Goal: Information Seeking & Learning: Check status

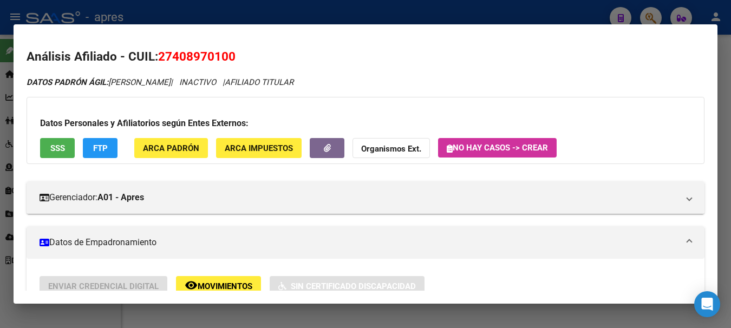
scroll to position [539, 0]
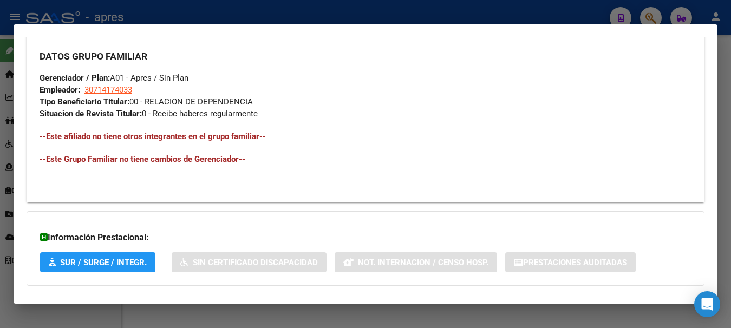
click at [228, 18] on div at bounding box center [365, 164] width 731 height 328
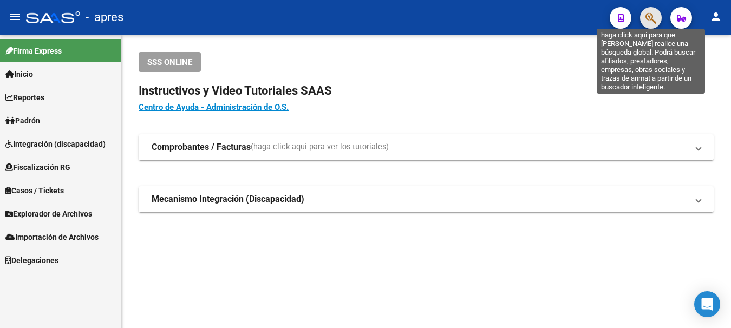
click at [656, 15] on icon "button" at bounding box center [650, 18] width 11 height 12
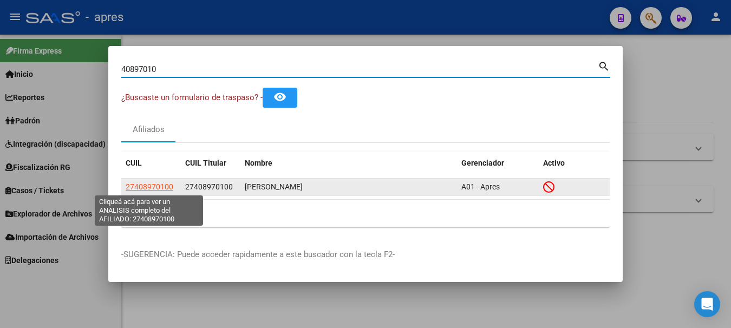
click at [152, 185] on span "27408970100" at bounding box center [150, 186] width 48 height 9
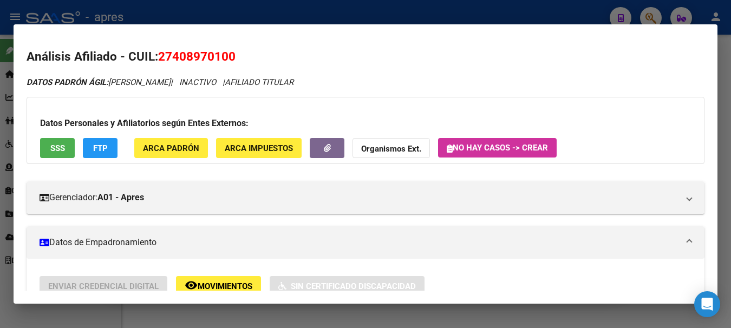
click at [51, 153] on span "SSS" at bounding box center [57, 148] width 15 height 10
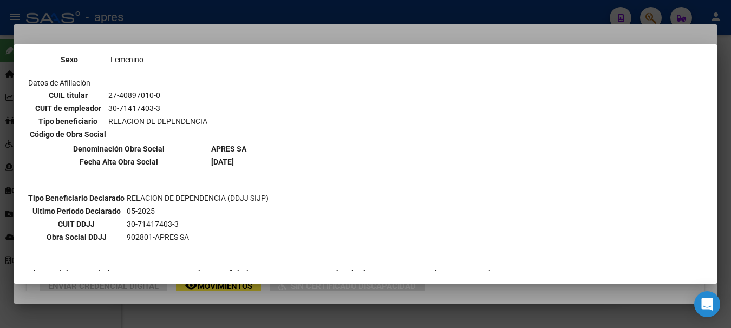
scroll to position [108, 0]
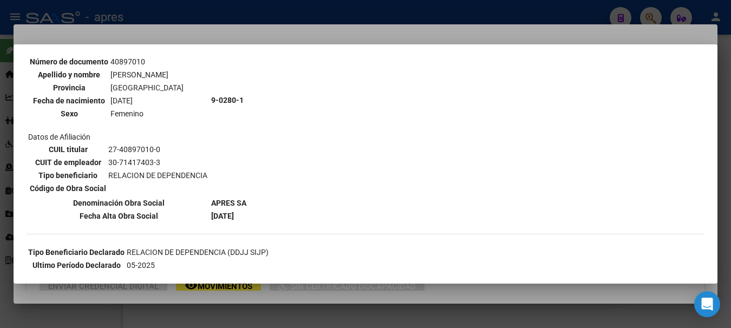
click at [220, 6] on div at bounding box center [365, 164] width 731 height 328
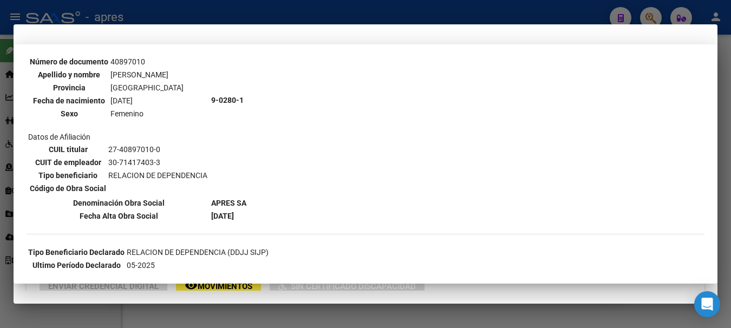
click at [220, 6] on div at bounding box center [365, 164] width 731 height 328
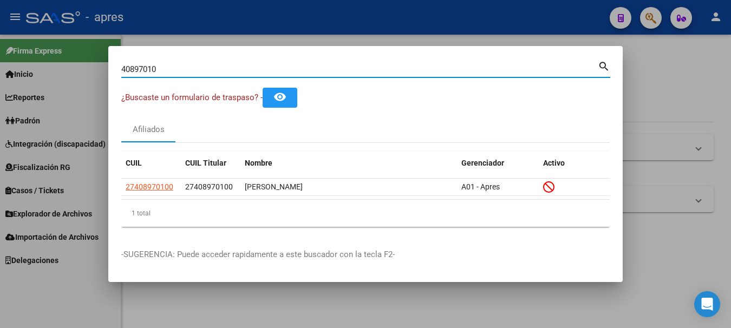
drag, startPoint x: 186, startPoint y: 70, endPoint x: -4, endPoint y: 87, distance: 191.4
click at [0, 87] on html "menu - apres person Firma Express Inicio Calendario SSS Instructivos Contacto O…" at bounding box center [365, 164] width 731 height 328
paste input "36967556"
type input "36967556"
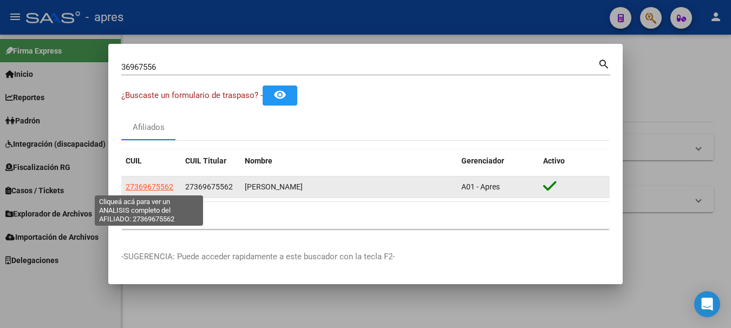
click at [139, 191] on span "27369675562" at bounding box center [150, 186] width 48 height 9
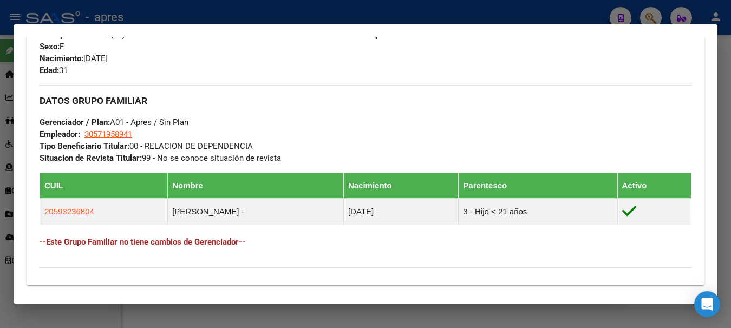
scroll to position [487, 0]
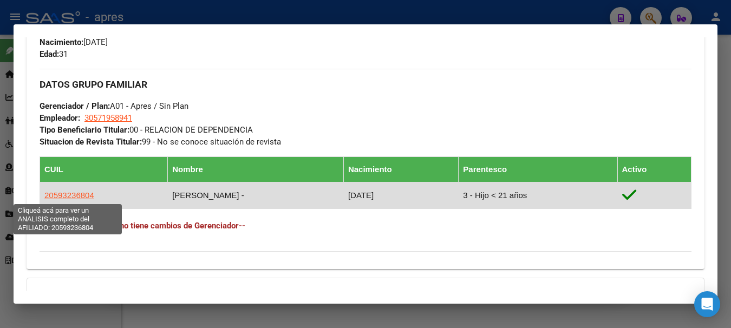
click at [78, 199] on span "20593236804" at bounding box center [69, 195] width 50 height 9
type textarea "20593236804"
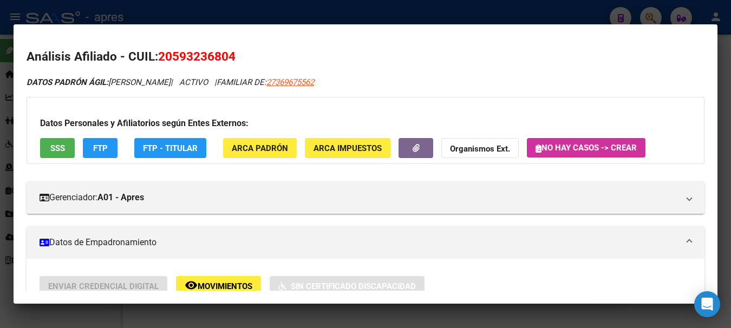
drag, startPoint x: 688, startPoint y: 34, endPoint x: 657, endPoint y: 42, distance: 32.3
click at [689, 34] on mat-dialog-container "Análisis Afiliado - CUIL: 20593236804 DATOS PADRÓN ÁGIL: [PERSON_NAME] | ACTIVO…" at bounding box center [366, 163] width 704 height 279
click at [554, 17] on div at bounding box center [365, 164] width 731 height 328
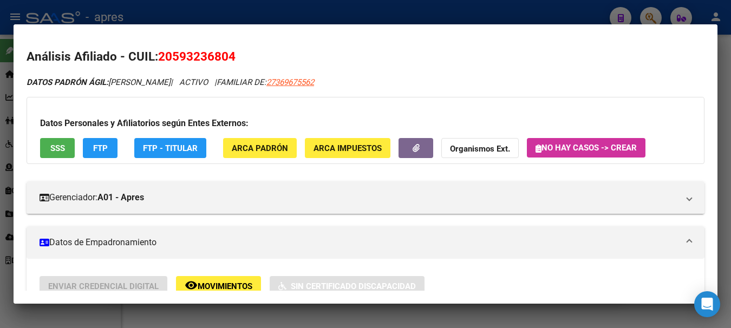
click at [554, 17] on div at bounding box center [365, 164] width 731 height 328
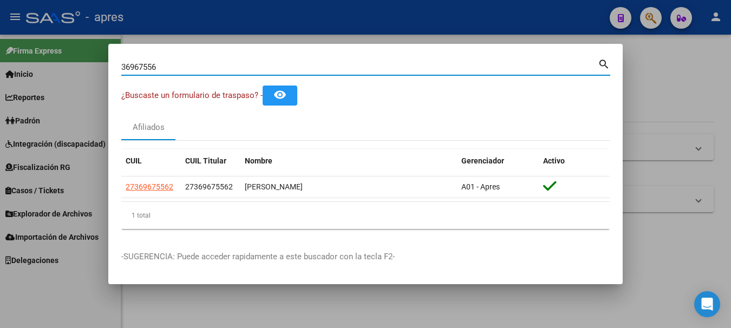
drag, startPoint x: 155, startPoint y: 67, endPoint x: -4, endPoint y: 78, distance: 160.1
click at [0, 78] on html "menu - apres person Firma Express Inicio Calendario SSS Instructivos Contacto O…" at bounding box center [365, 164] width 731 height 328
paste input "20336887438"
type input "20336887438"
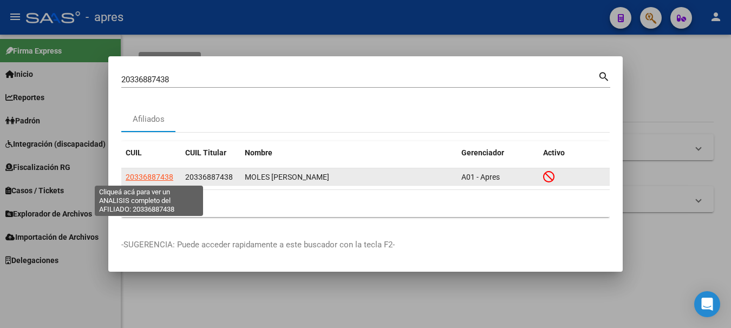
click at [154, 174] on span "20336887438" at bounding box center [150, 177] width 48 height 9
type textarea "20336887438"
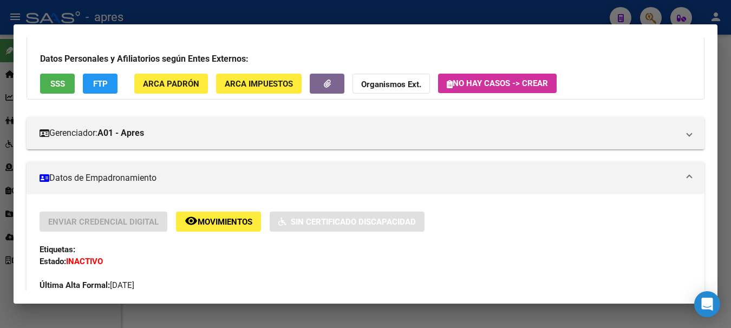
scroll to position [0, 0]
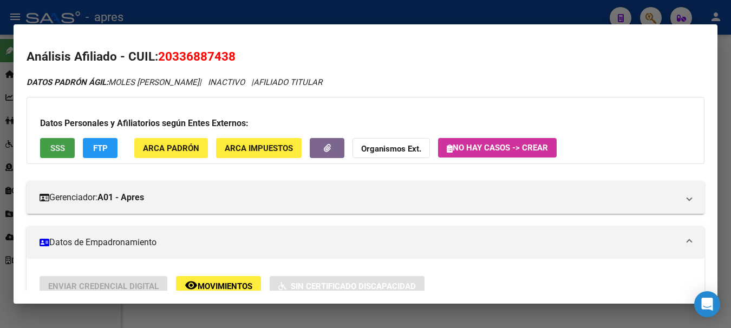
click at [58, 150] on span "SSS" at bounding box center [57, 148] width 15 height 10
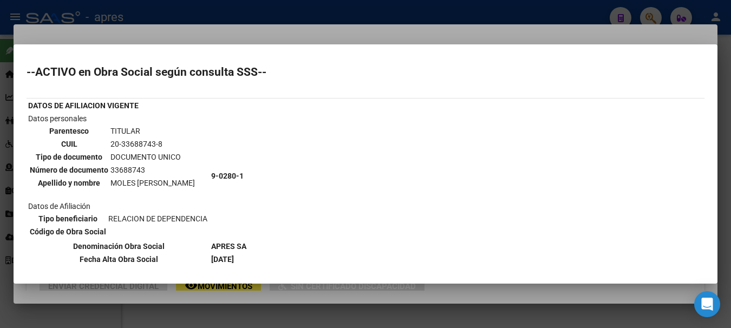
click at [377, 11] on div at bounding box center [365, 164] width 731 height 328
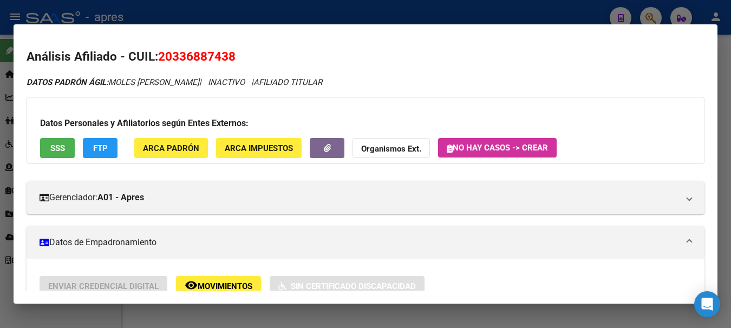
drag, startPoint x: 453, startPoint y: 7, endPoint x: 460, endPoint y: 7, distance: 6.5
click at [455, 7] on div at bounding box center [365, 164] width 731 height 328
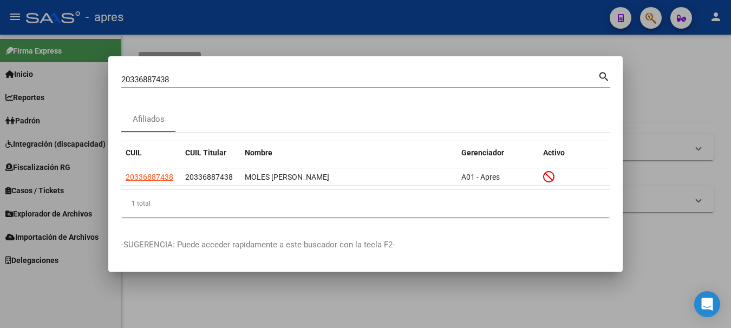
drag, startPoint x: 522, startPoint y: 72, endPoint x: -4, endPoint y: 86, distance: 526.4
click at [0, 86] on html "menu - apres person Firma Express Inicio Calendario SSS Instructivos Contacto O…" at bounding box center [365, 164] width 731 height 328
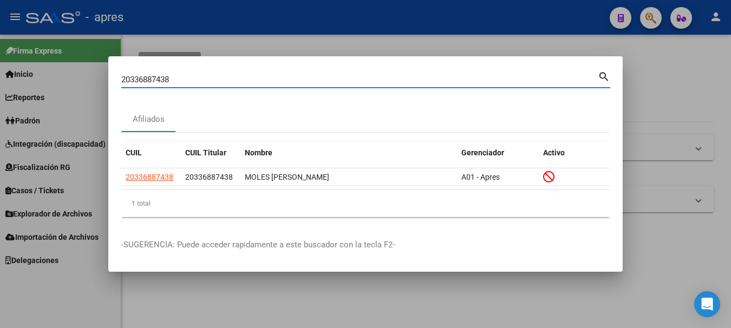
drag, startPoint x: 208, startPoint y: 78, endPoint x: -4, endPoint y: 108, distance: 214.8
click at [0, 108] on html "menu - apres person Firma Express Inicio Calendario SSS Instructivos Contacto O…" at bounding box center [365, 164] width 731 height 328
paste input "-43406451-2"
type input "20434064512"
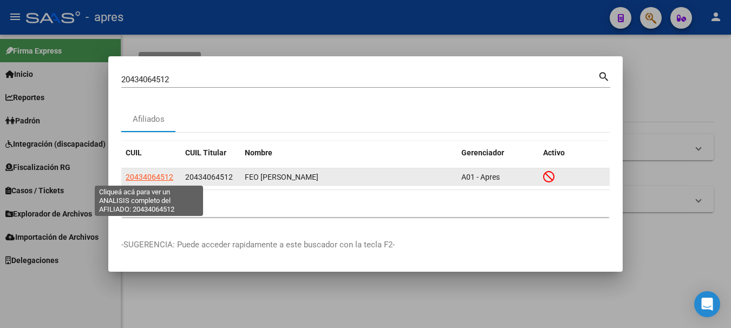
click at [136, 177] on span "20434064512" at bounding box center [150, 177] width 48 height 9
type textarea "20434064512"
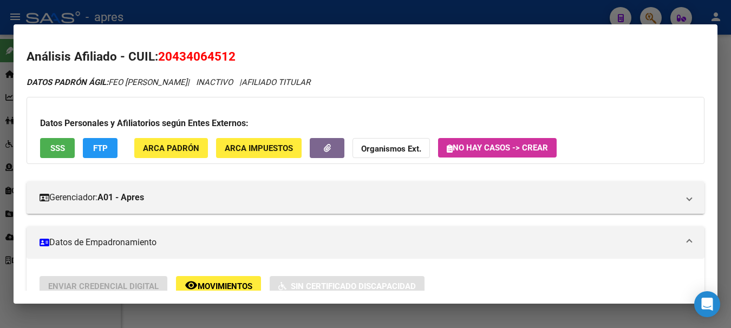
click at [49, 149] on button "SSS" at bounding box center [57, 148] width 35 height 20
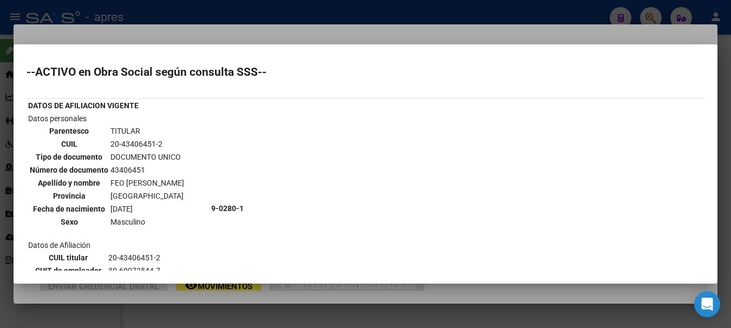
click at [210, 12] on div at bounding box center [365, 164] width 731 height 328
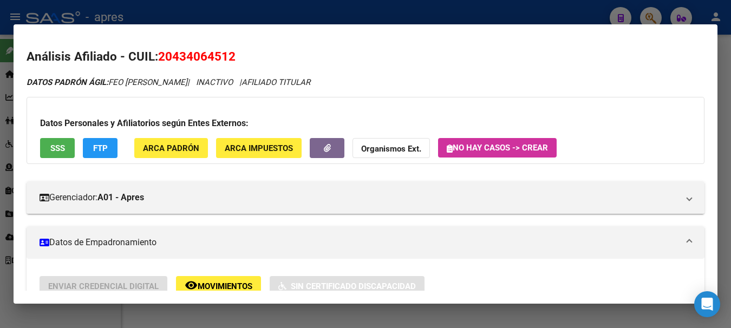
click at [210, 12] on div at bounding box center [365, 164] width 731 height 328
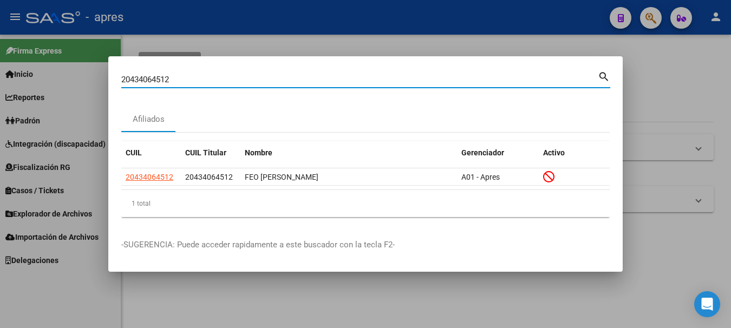
drag, startPoint x: 485, startPoint y: 81, endPoint x: -4, endPoint y: 77, distance: 488.9
click at [0, 77] on html "menu - apres person Firma Express Inicio Calendario SSS Instructivos Contacto O…" at bounding box center [365, 164] width 731 height 328
paste input "385857315"
type input "20385857315"
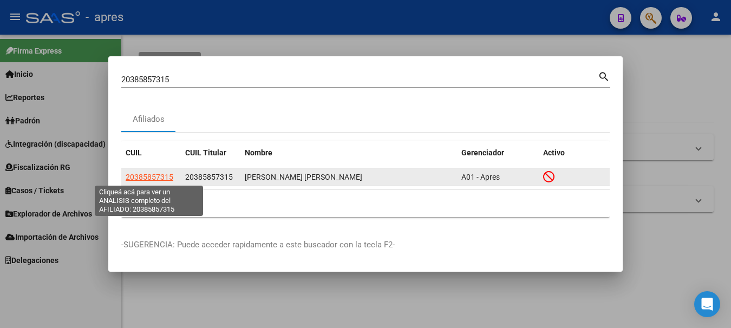
click at [144, 176] on span "20385857315" at bounding box center [150, 177] width 48 height 9
type textarea "20385857315"
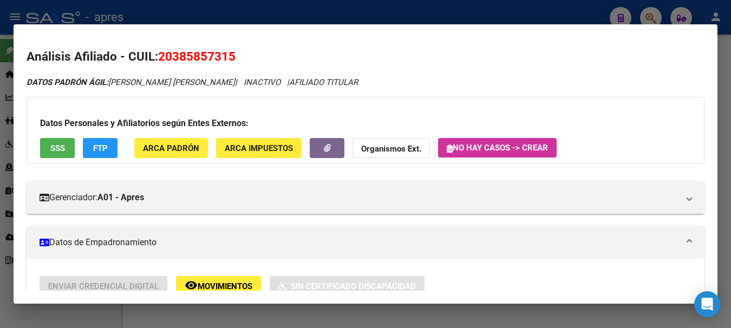
click at [62, 145] on span "SSS" at bounding box center [57, 148] width 15 height 10
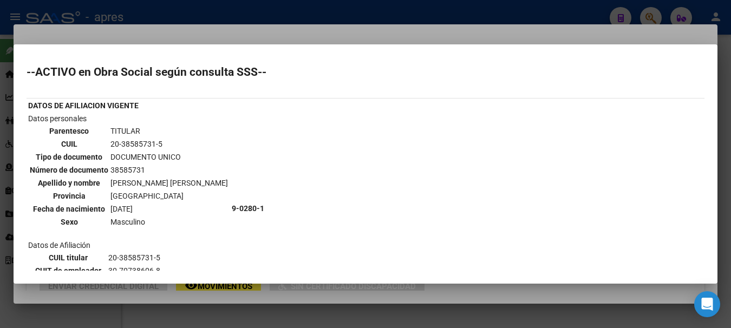
click at [279, 15] on div at bounding box center [365, 164] width 731 height 328
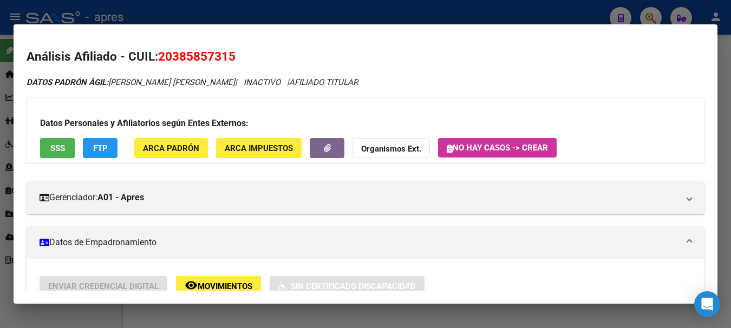
drag, startPoint x: 159, startPoint y: 55, endPoint x: 246, endPoint y: 62, distance: 87.9
click at [246, 62] on h2 "Análisis Afiliado - CUIL: 20385857315" at bounding box center [366, 57] width 678 height 18
copy span "20385857315"
click at [487, 9] on div at bounding box center [365, 164] width 731 height 328
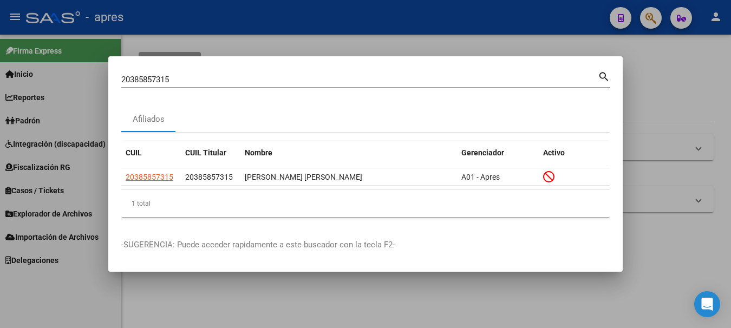
drag, startPoint x: 279, startPoint y: 73, endPoint x: -4, endPoint y: 79, distance: 283.2
click at [0, 79] on html "menu - apres person Firma Express Inicio Calendario SSS Instructivos Contacto O…" at bounding box center [365, 164] width 731 height 328
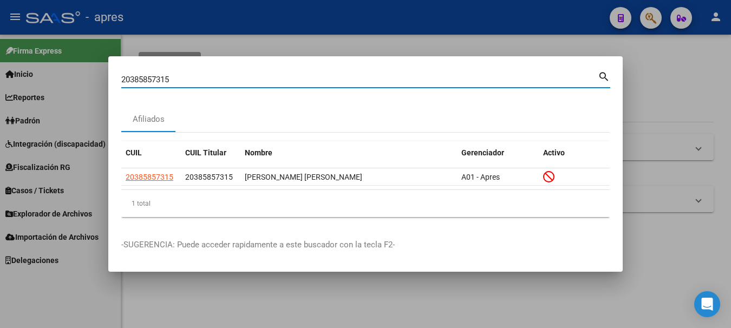
drag, startPoint x: 196, startPoint y: 83, endPoint x: -4, endPoint y: 49, distance: 203.3
click at [0, 49] on html "menu - apres person Firma Express Inicio Calendario SSS Instructivos Contacto O…" at bounding box center [365, 164] width 731 height 328
paste input "7414503360"
type input "27414503360"
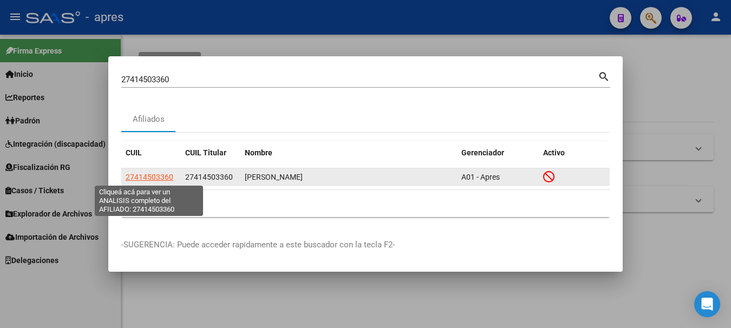
click at [149, 177] on span "27414503360" at bounding box center [150, 177] width 48 height 9
type textarea "27414503360"
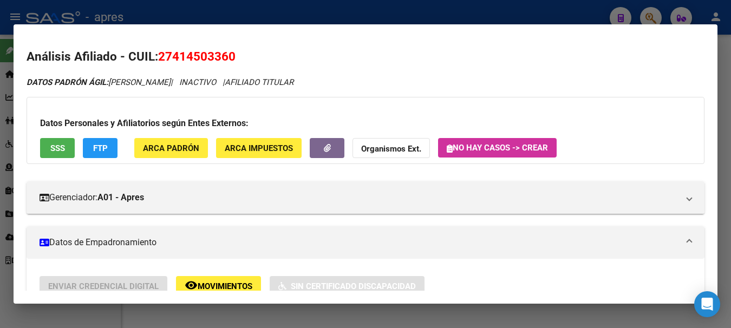
click at [59, 135] on div "Datos Personales y Afiliatorios según Entes Externos: SSS FTP ARCA Padrón ARCA …" at bounding box center [366, 130] width 678 height 67
click at [54, 145] on span "SSS" at bounding box center [57, 148] width 15 height 10
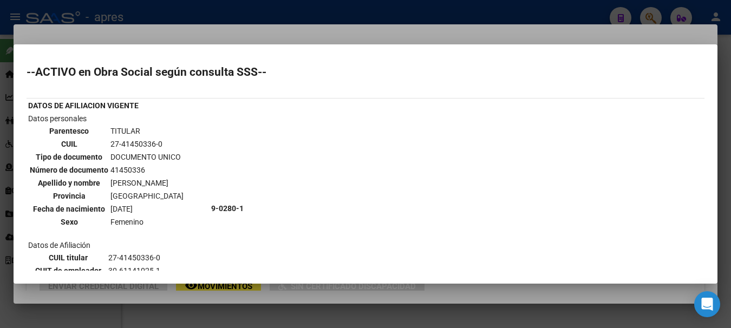
drag, startPoint x: 110, startPoint y: 171, endPoint x: 146, endPoint y: 172, distance: 35.8
click at [146, 172] on td "41450336" at bounding box center [147, 170] width 74 height 12
copy td "41450336"
click at [238, 29] on div at bounding box center [365, 164] width 731 height 328
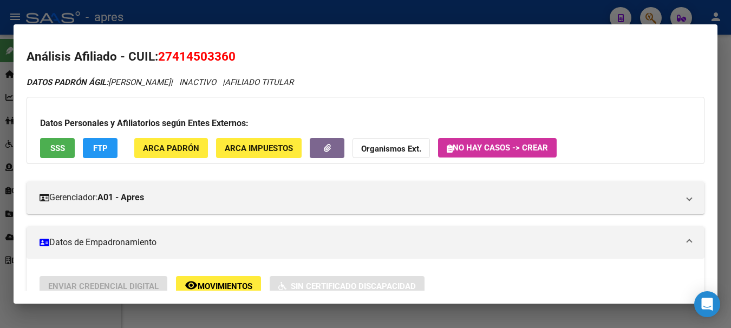
click at [232, 17] on div at bounding box center [365, 164] width 731 height 328
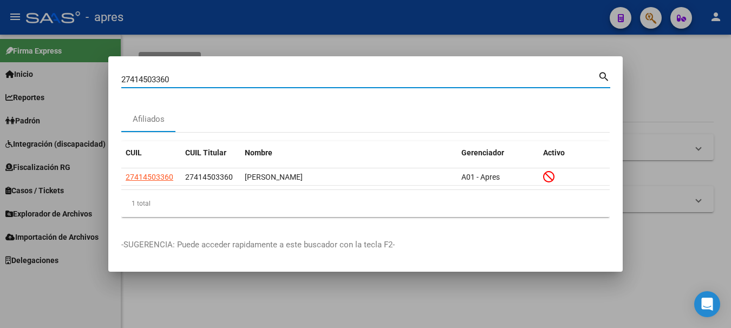
drag, startPoint x: 189, startPoint y: 74, endPoint x: -4, endPoint y: 78, distance: 193.9
click at [0, 78] on html "menu - apres person Firma Express Inicio Calendario SSS Instructivos Contacto O…" at bounding box center [365, 164] width 731 height 328
paste input "41450336"
type input "41450336"
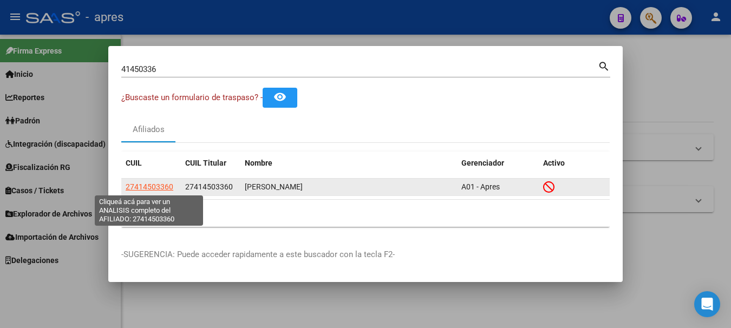
click at [126, 188] on span "27414503360" at bounding box center [150, 186] width 48 height 9
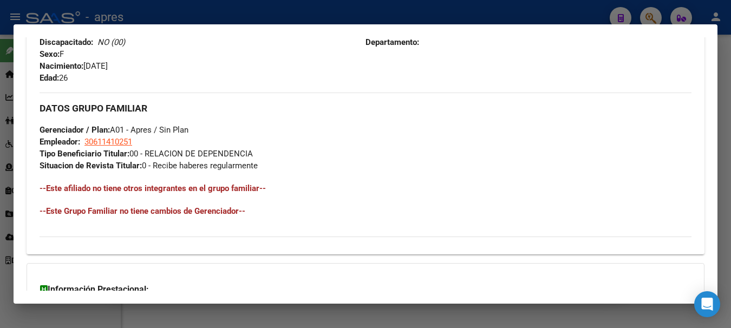
scroll to position [541, 0]
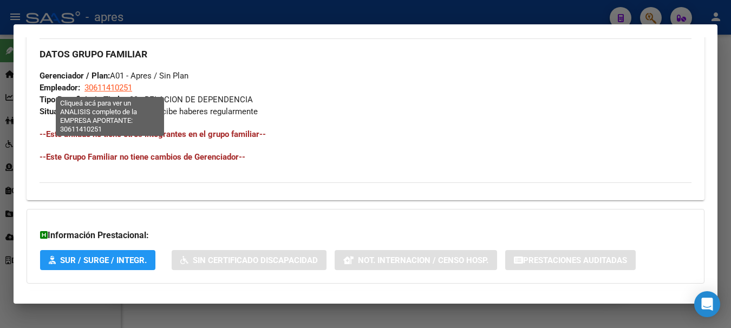
click at [129, 89] on span "30611410251" at bounding box center [108, 88] width 48 height 10
type textarea "30611410251"
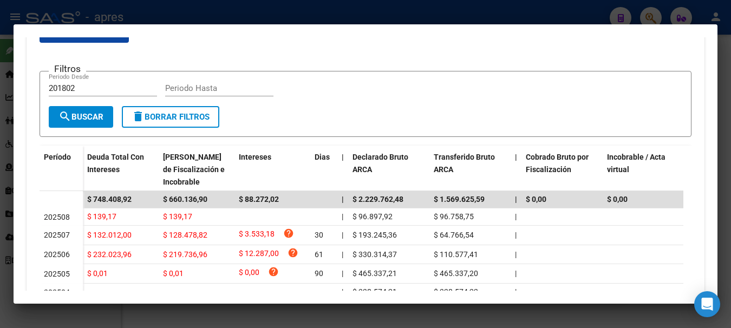
scroll to position [255, 0]
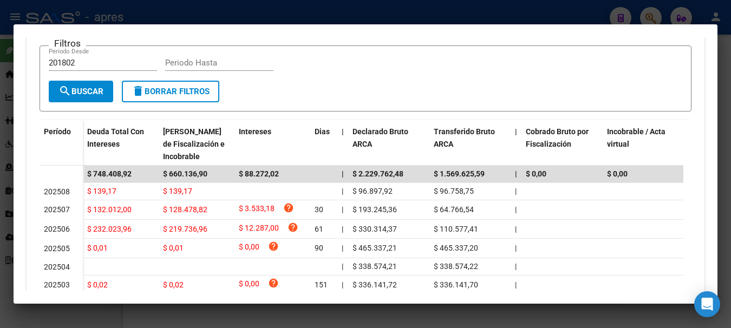
click at [389, 10] on div at bounding box center [365, 164] width 731 height 328
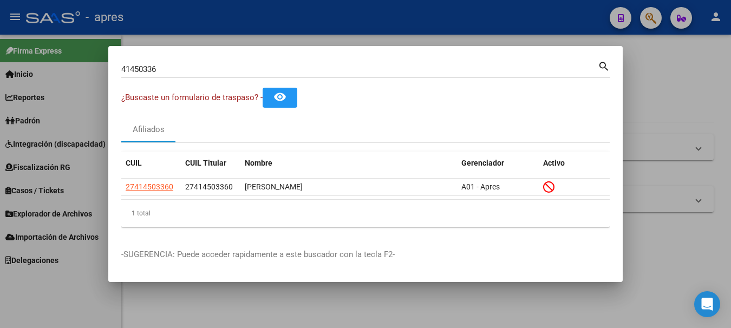
click at [389, 10] on div at bounding box center [365, 164] width 731 height 328
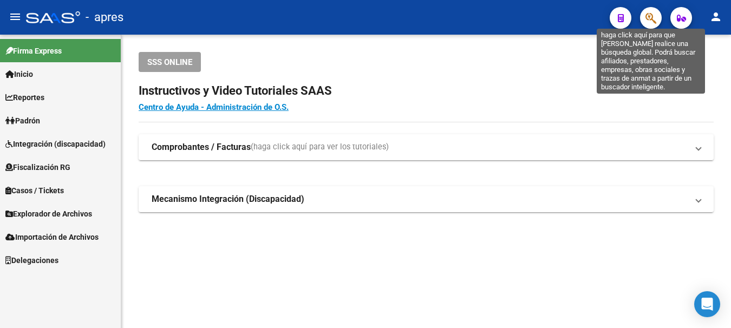
click at [648, 19] on icon "button" at bounding box center [650, 18] width 11 height 12
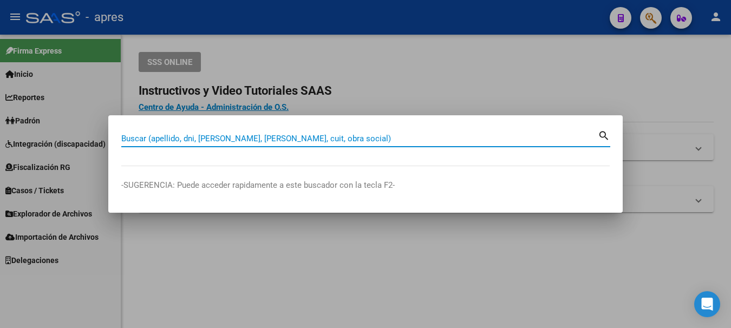
paste input "96332522"
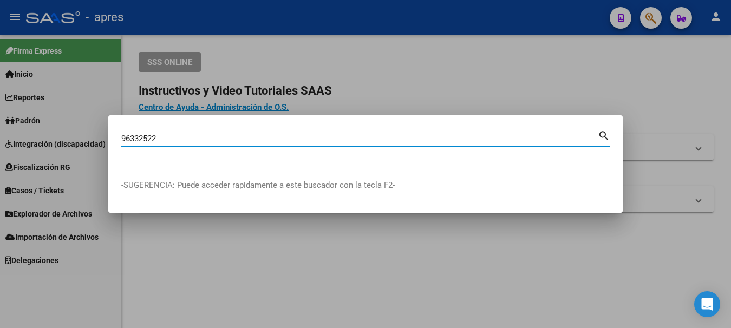
type input "96332522"
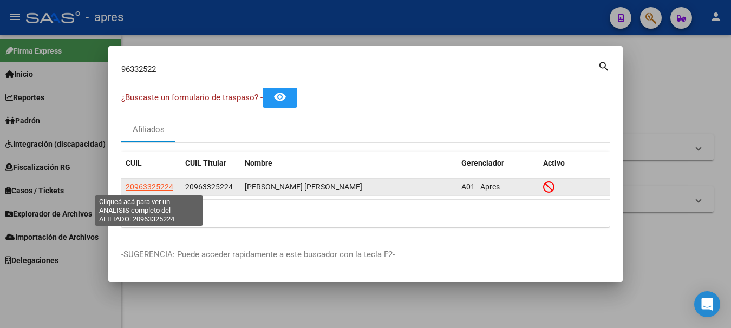
click at [155, 188] on span "20963325224" at bounding box center [150, 186] width 48 height 9
type textarea "20963325224"
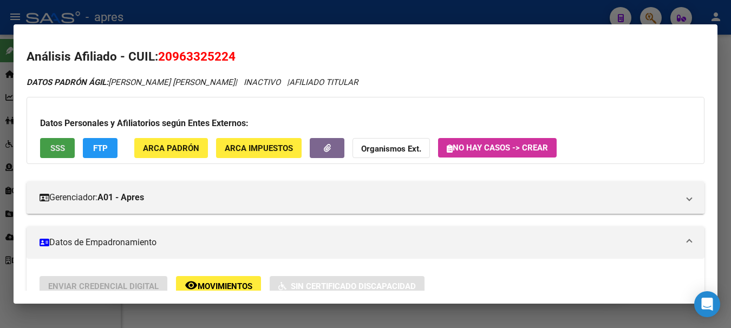
click at [62, 150] on span "SSS" at bounding box center [57, 148] width 15 height 10
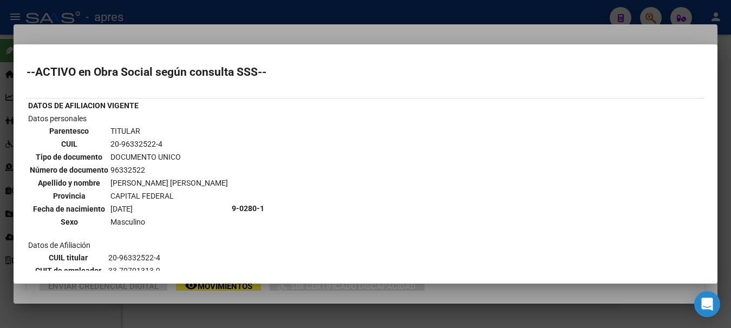
click at [162, 11] on div at bounding box center [365, 164] width 731 height 328
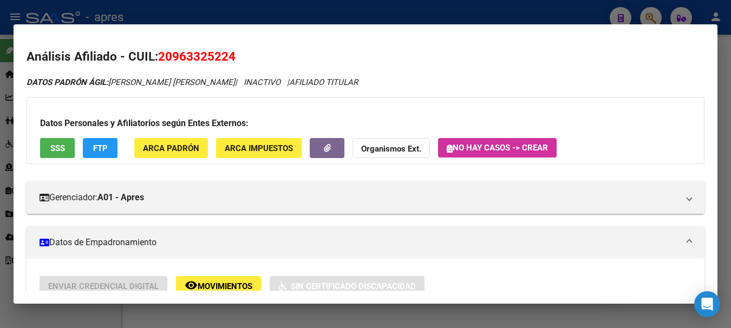
click at [650, 15] on div at bounding box center [365, 164] width 731 height 328
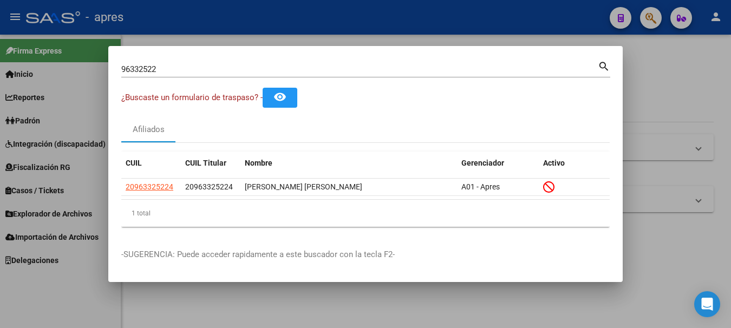
drag, startPoint x: 339, startPoint y: 58, endPoint x: -4, endPoint y: -40, distance: 357.5
click at [0, 0] on html "menu - apres person Firma Express Inicio Calendario SSS Instructivos Contacto O…" at bounding box center [365, 164] width 731 height 328
drag, startPoint x: 226, startPoint y: 52, endPoint x: 213, endPoint y: 63, distance: 17.7
click at [225, 52] on mat-dialog-container "96332522 Buscar (apellido, dni, cuil, nro traspaso, cuit, obra social) search ¿…" at bounding box center [365, 164] width 514 height 236
click at [213, 63] on div "96332522 Buscar (apellido, dni, [PERSON_NAME], [PERSON_NAME], cuit, obra social)" at bounding box center [359, 69] width 476 height 16
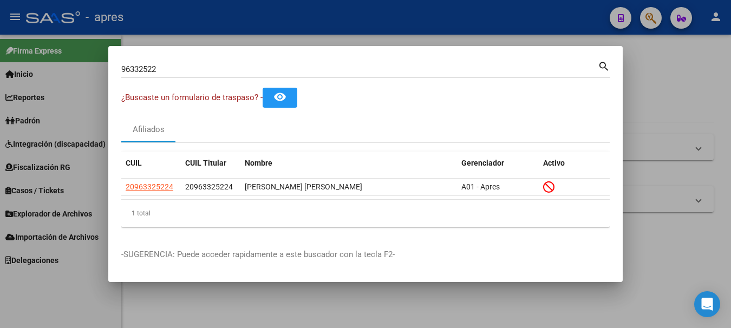
click at [213, 63] on div "96332522 Buscar (apellido, dni, [PERSON_NAME], [PERSON_NAME], cuit, obra social)" at bounding box center [359, 69] width 476 height 16
click at [211, 64] on input "96332522" at bounding box center [359, 69] width 476 height 10
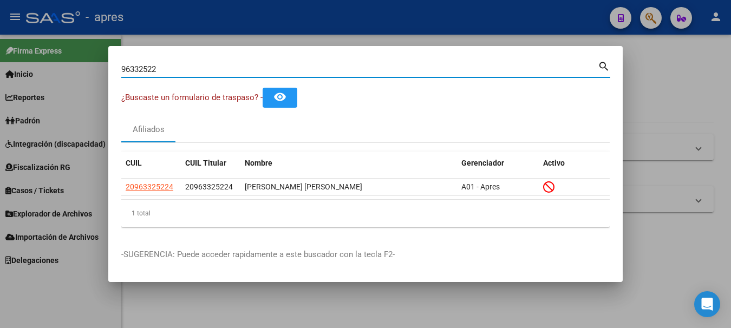
click at [211, 64] on input "96332522" at bounding box center [359, 69] width 476 height 10
paste input "20441709820"
type input "20441709820"
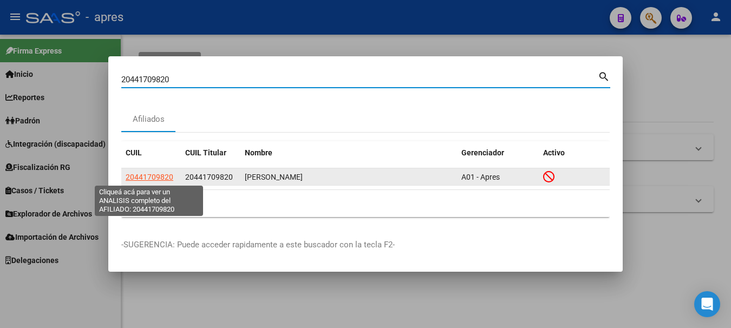
click at [151, 173] on span "20441709820" at bounding box center [150, 177] width 48 height 9
type textarea "20441709820"
